Goal: Task Accomplishment & Management: Use online tool/utility

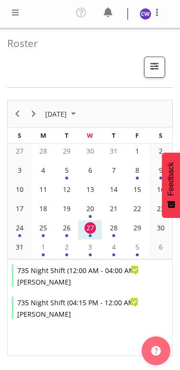
click at [20, 8] on span at bounding box center [16, 13] width 12 height 12
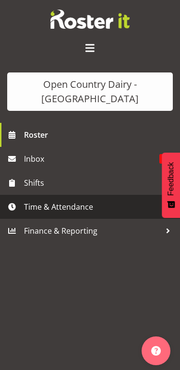
click at [97, 210] on span "Time & Attendance" at bounding box center [92, 207] width 137 height 14
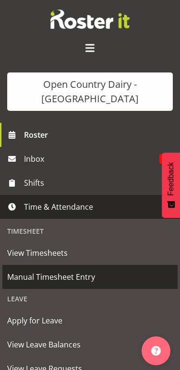
click at [85, 275] on span "Manual Timesheet Entry" at bounding box center [90, 277] width 166 height 14
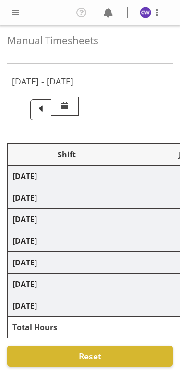
select select "80461"
select select "80472"
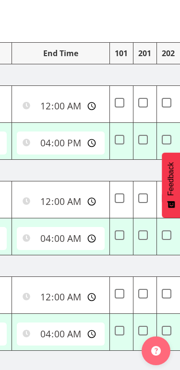
scroll to position [0, 381]
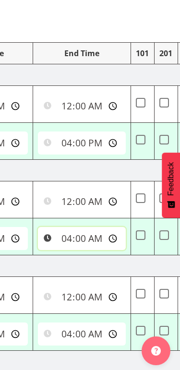
click at [108, 232] on input "04:00:00" at bounding box center [82, 238] width 88 height 23
type input "01:30:00"
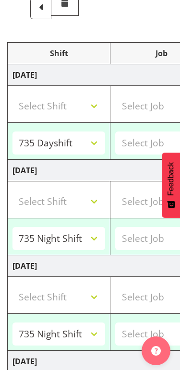
scroll to position [0, 0]
click at [137, 24] on div "August 25th - August 31st 2025 Shift Job Role Start Time End Time 101 201 202 7…" at bounding box center [90, 322] width 166 height 711
